Goal: Find specific page/section: Find specific page/section

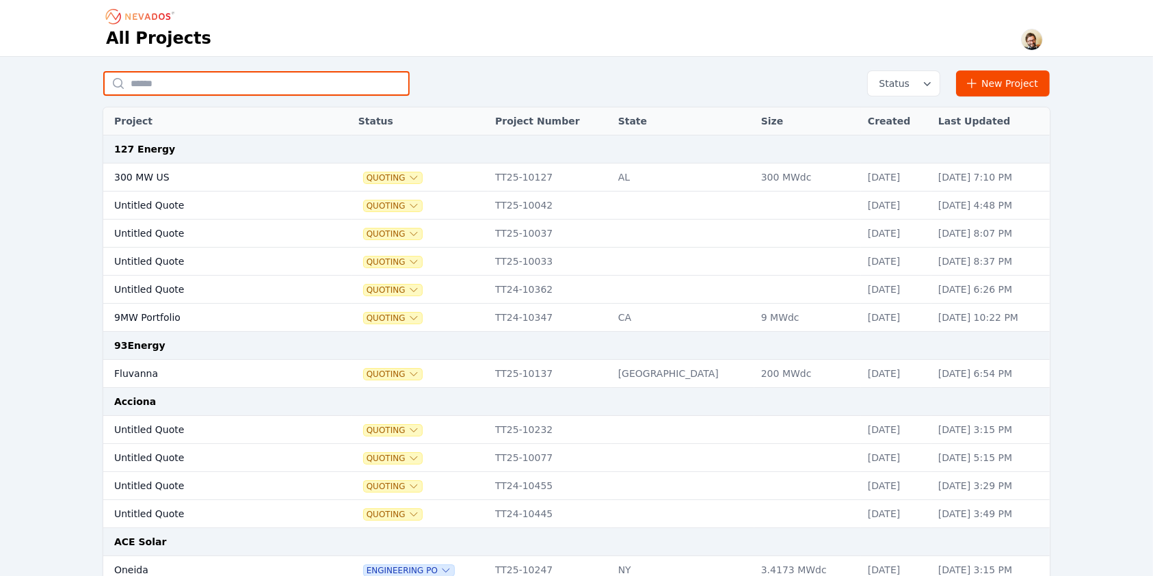
click at [331, 78] on input "text" at bounding box center [256, 83] width 306 height 25
type input "*******"
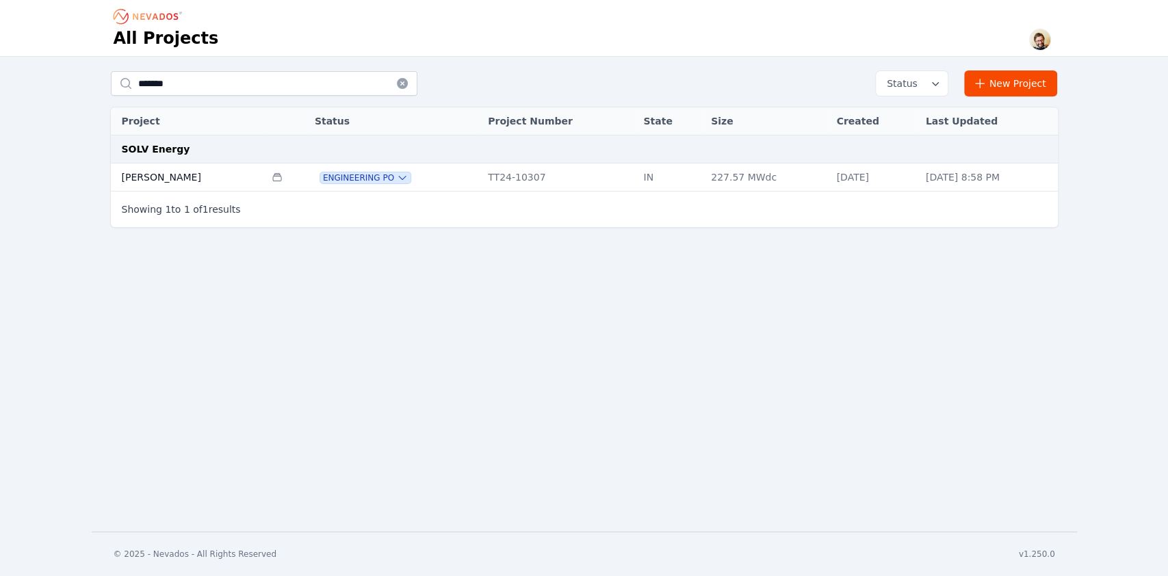
click at [636, 172] on td "IN" at bounding box center [670, 177] width 68 height 28
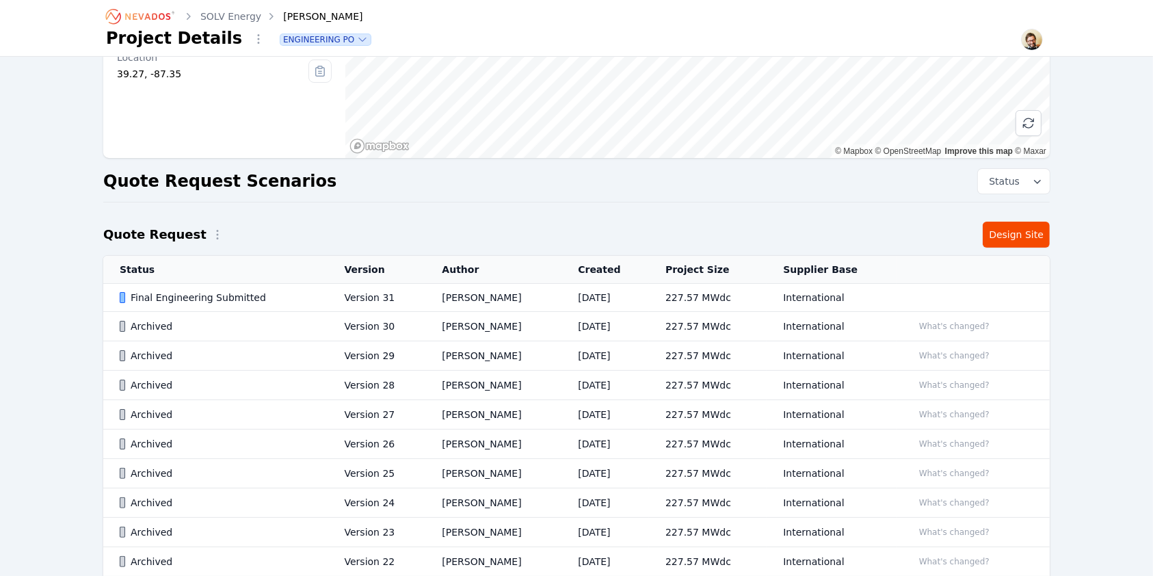
scroll to position [187, 0]
click at [482, 300] on td "[PERSON_NAME]" at bounding box center [493, 296] width 136 height 28
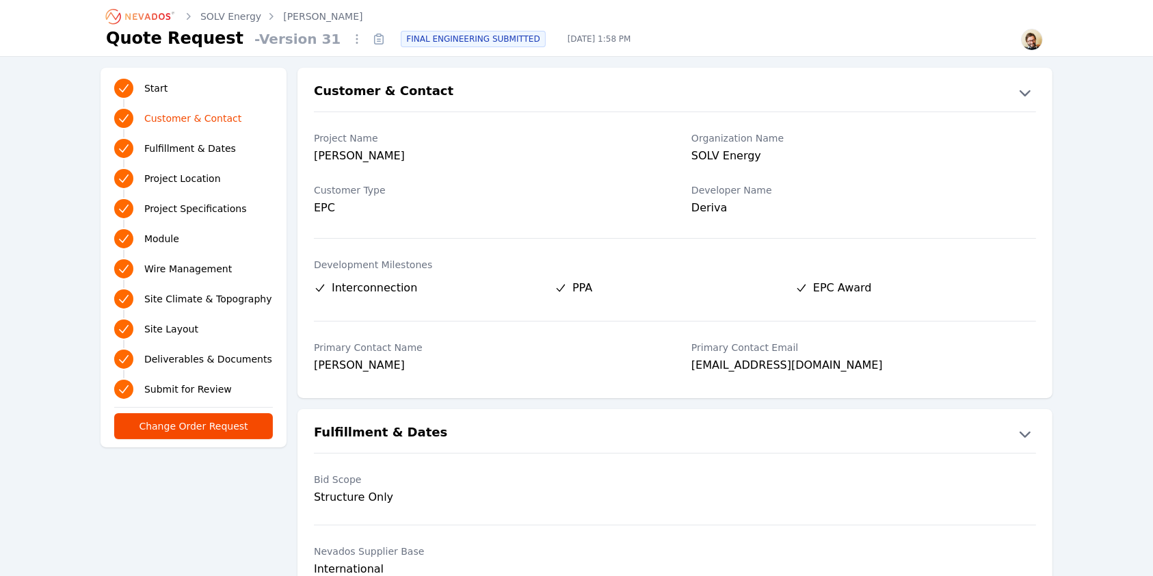
click at [157, 237] on span "Module" at bounding box center [161, 239] width 35 height 14
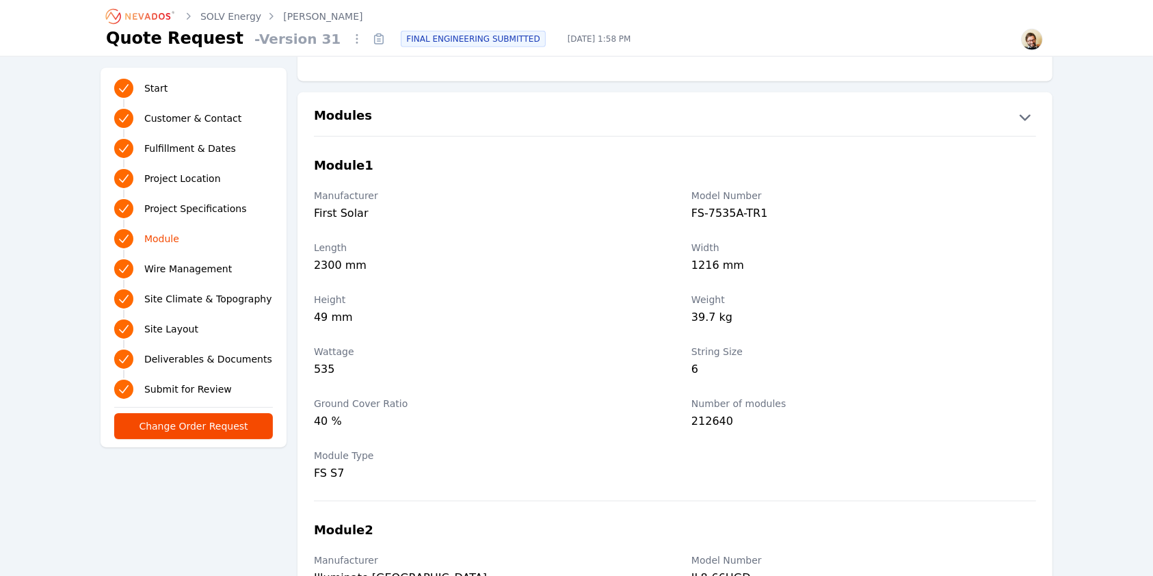
scroll to position [1559, 0]
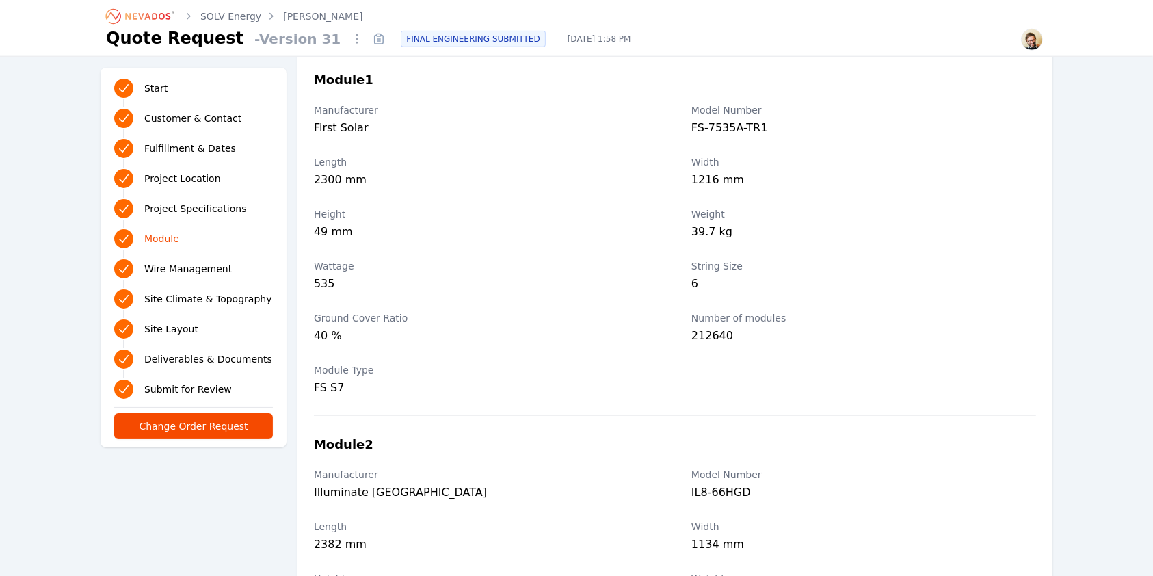
click at [737, 124] on div "FS-7535A-TR1" at bounding box center [864, 129] width 345 height 19
copy div "FS-7535A-TR1"
click at [723, 127] on div "FS-7535A-TR1" at bounding box center [864, 129] width 345 height 19
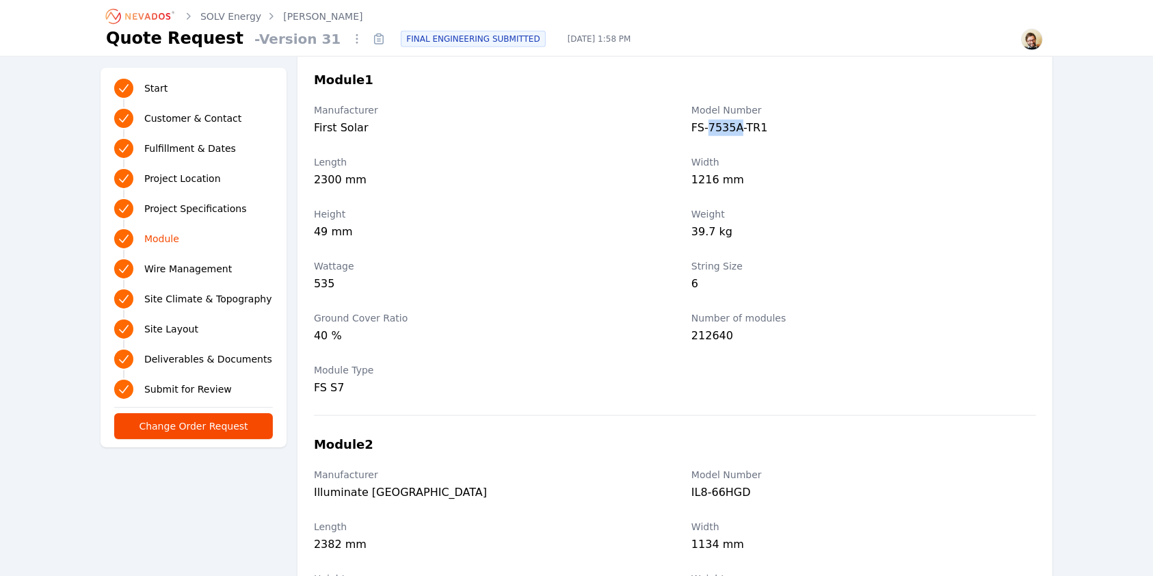
click at [723, 127] on div "FS-7535A-TR1" at bounding box center [864, 129] width 345 height 19
